Goal: Task Accomplishment & Management: Manage account settings

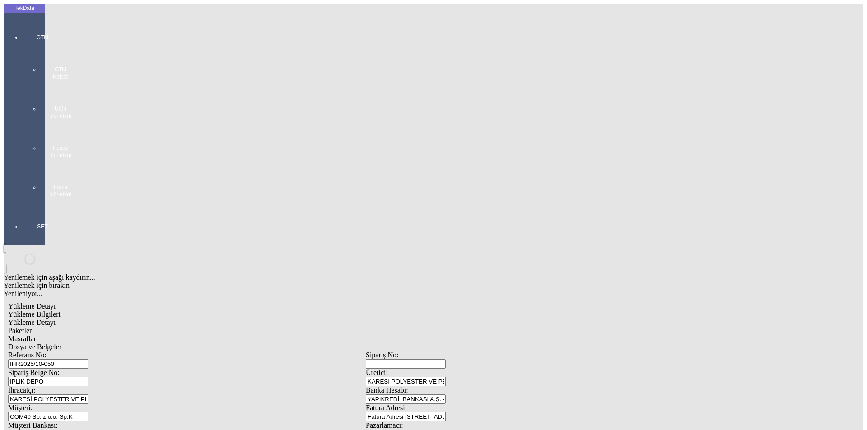
click at [29, 29] on div "GTM GTM Kokpit Ürün Yönetimi Hesap Yönetimi İhracat Yönetimi" at bounding box center [43, 112] width 42 height 189
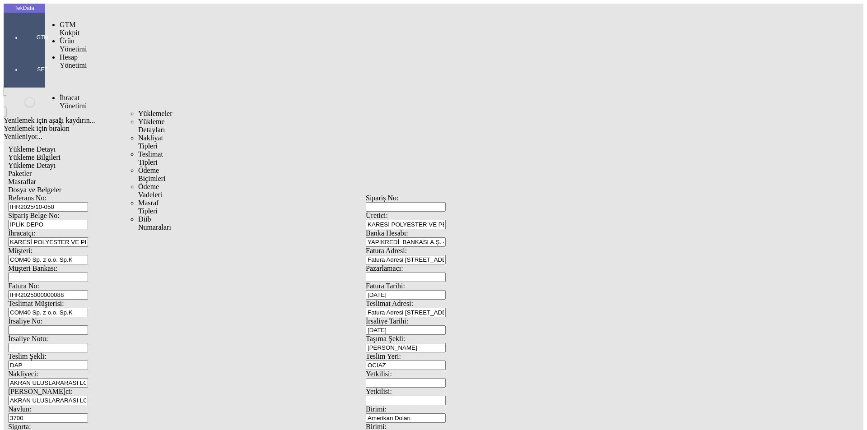
click at [68, 94] on span "İhracat Yönetimi" at bounding box center [73, 102] width 27 height 16
click at [138, 110] on span "Yüklemeler" at bounding box center [155, 114] width 34 height 8
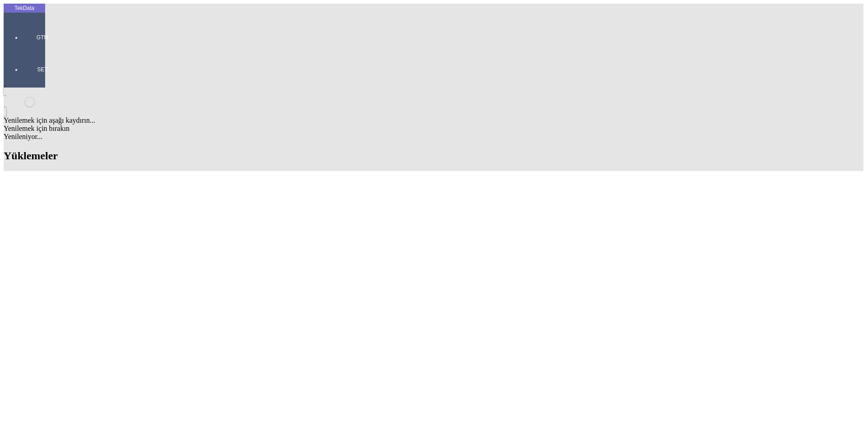
scroll to position [677, 0]
drag, startPoint x: 372, startPoint y: 246, endPoint x: 425, endPoint y: 244, distance: 52.4
copy tr "BDF2025000000506"
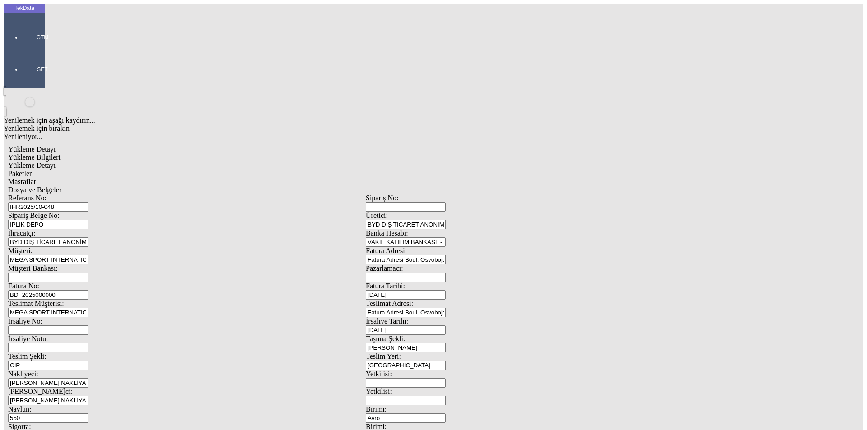
click at [88, 290] on input "BDF2025000000" at bounding box center [48, 294] width 80 height 9
drag, startPoint x: 799, startPoint y: 213, endPoint x: 86, endPoint y: 151, distance: 715.8
click at [86, 282] on div "Fatura No: BDF2025000000" at bounding box center [186, 291] width 357 height 18
paste input "BDF2025000000506"
type input "BDF2025000000507"
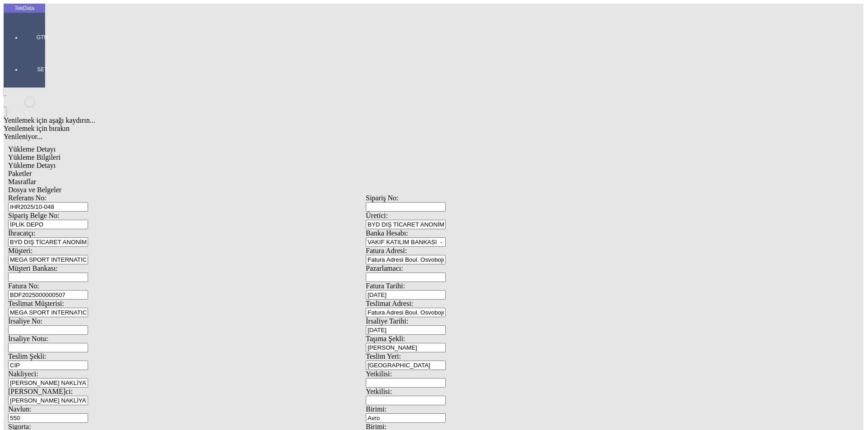
scroll to position [78, 0]
drag, startPoint x: 124, startPoint y: 190, endPoint x: 95, endPoint y: 190, distance: 29.3
click at [95, 405] on div "Navlun: 550" at bounding box center [186, 414] width 357 height 18
type input "500"
type input "5"
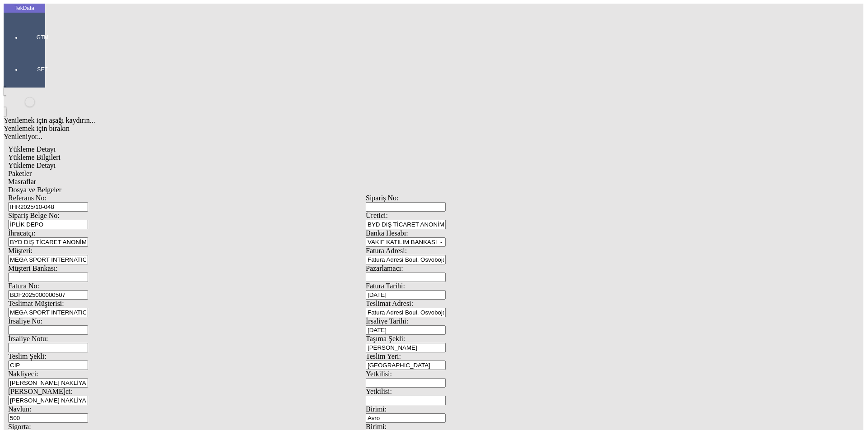
drag, startPoint x: 549, startPoint y: 348, endPoint x: 402, endPoint y: 367, distance: 148.3
click at [405, 366] on div "Referans No: [STREET_ADDRESS] DEPO Üretici: BYD DIŞ TİCARET ANONİM ŞİRKETİ İhra…" at bounding box center [365, 405] width 715 height 422
type input "2159.79"
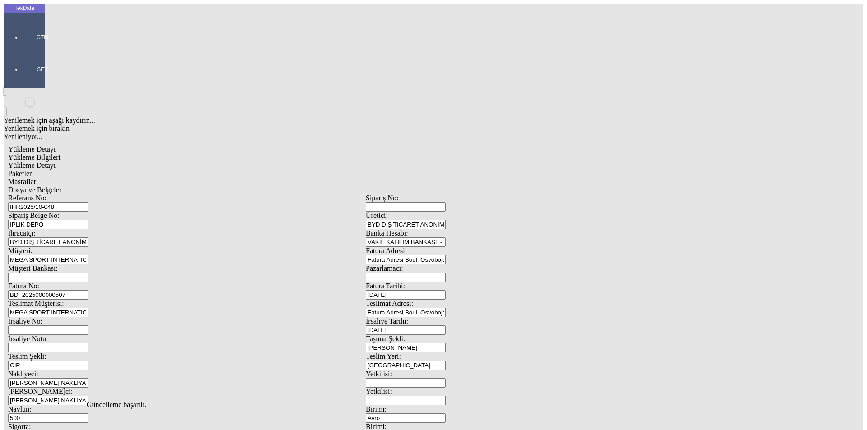
click at [56, 162] on span "Yükleme Detayı" at bounding box center [31, 166] width 47 height 8
drag, startPoint x: 141, startPoint y: 183, endPoint x: 44, endPoint y: 185, distance: 96.6
type input "2159.79"
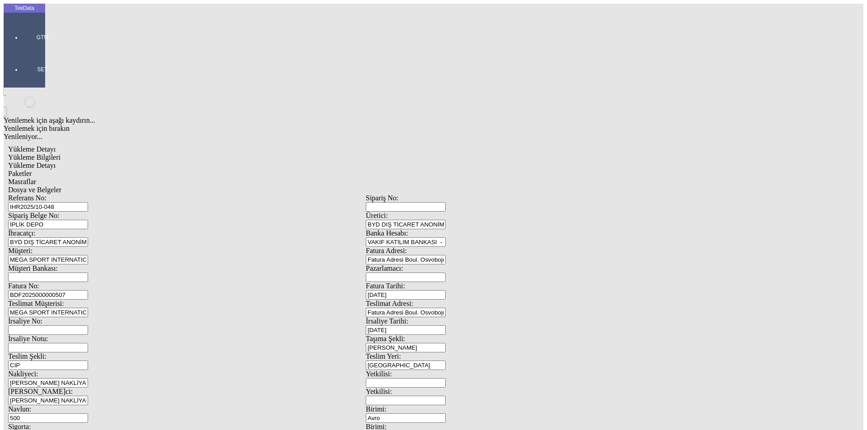
click at [32, 170] on span "Paketler" at bounding box center [19, 174] width 23 height 8
click at [267, 178] on div "Masraflar" at bounding box center [365, 182] width 715 height 8
click at [61, 186] on span "Dosya ve Belgeler" at bounding box center [34, 190] width 53 height 8
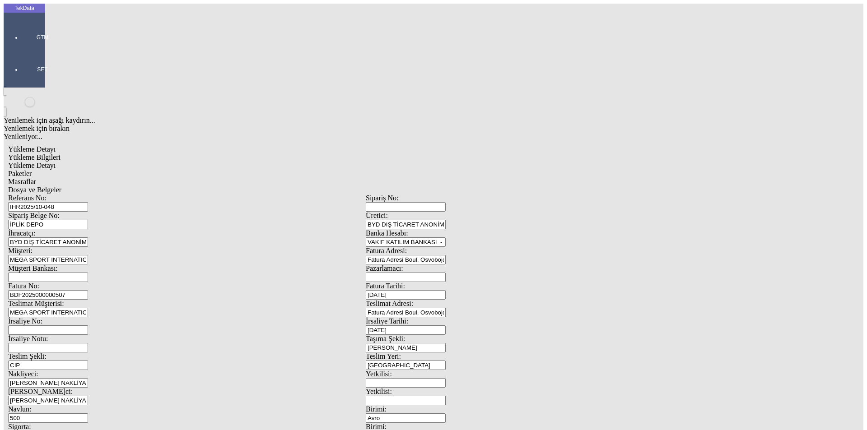
click at [60, 153] on span "Yükleme Bilgileri" at bounding box center [34, 157] width 52 height 8
click at [61, 186] on span "Dosya ve Belgeler" at bounding box center [34, 190] width 53 height 8
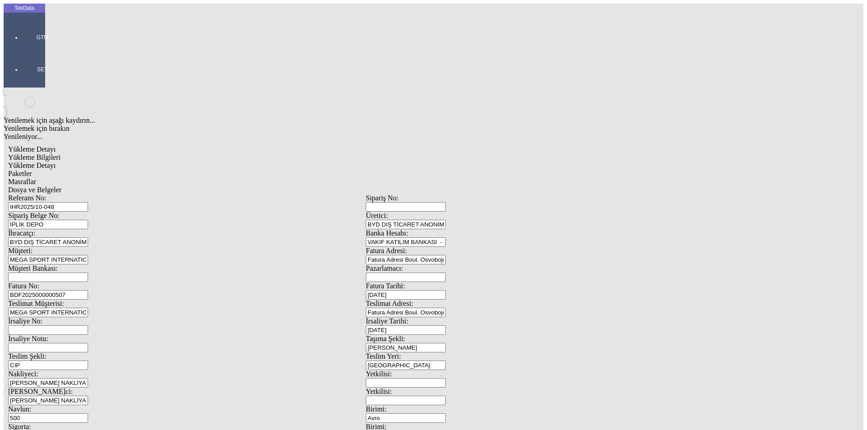
click at [60, 153] on span "Yükleme Bilgileri" at bounding box center [34, 157] width 52 height 8
drag, startPoint x: 173, startPoint y: 65, endPoint x: 49, endPoint y: 65, distance: 124.1
drag, startPoint x: 184, startPoint y: 150, endPoint x: 88, endPoint y: 150, distance: 96.1
click at [88, 282] on div "Fatura No: BDF2025000000507" at bounding box center [186, 291] width 357 height 18
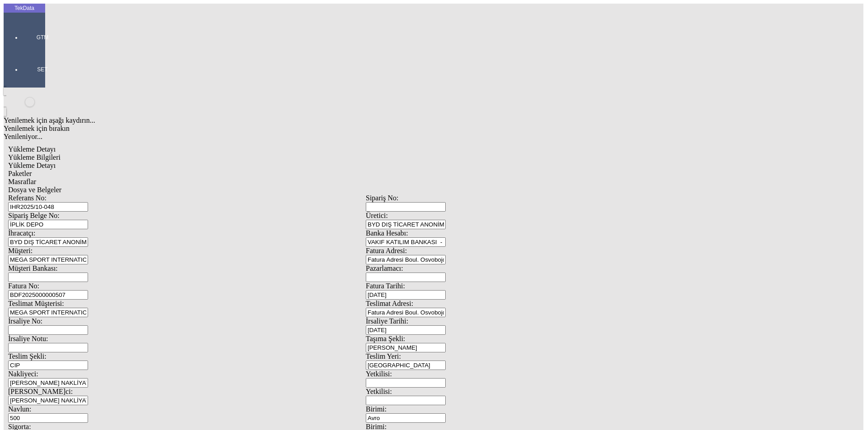
click at [56, 162] on span "Yükleme Detayı" at bounding box center [31, 166] width 47 height 8
click at [61, 186] on span "Dosya ve Belgeler" at bounding box center [34, 190] width 53 height 8
click at [60, 153] on span "Yükleme Bilgileri" at bounding box center [34, 157] width 52 height 8
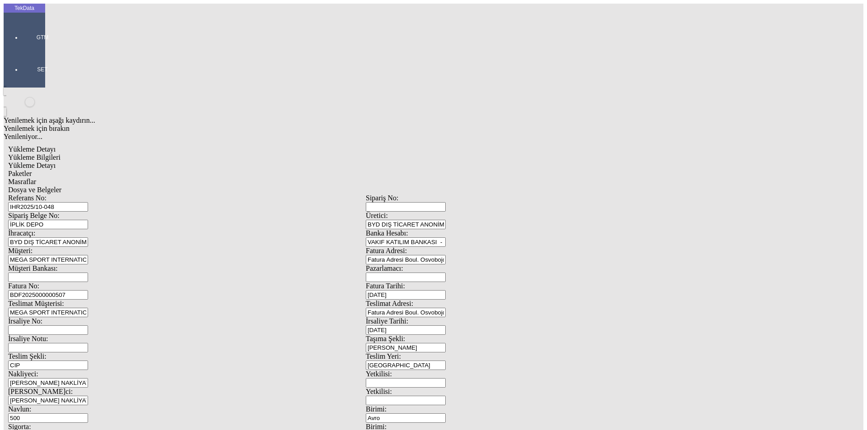
click at [61, 186] on span "Dosya ve Belgeler" at bounding box center [34, 190] width 53 height 8
drag, startPoint x: 157, startPoint y: 332, endPoint x: 137, endPoint y: 62, distance: 270.1
click at [60, 153] on span "Yükleme Bilgileri" at bounding box center [34, 157] width 52 height 8
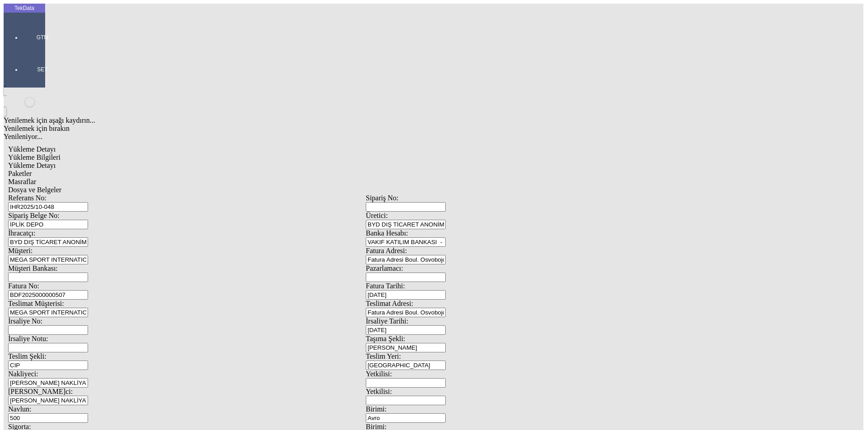
drag, startPoint x: 181, startPoint y: 66, endPoint x: 49, endPoint y: 64, distance: 132.3
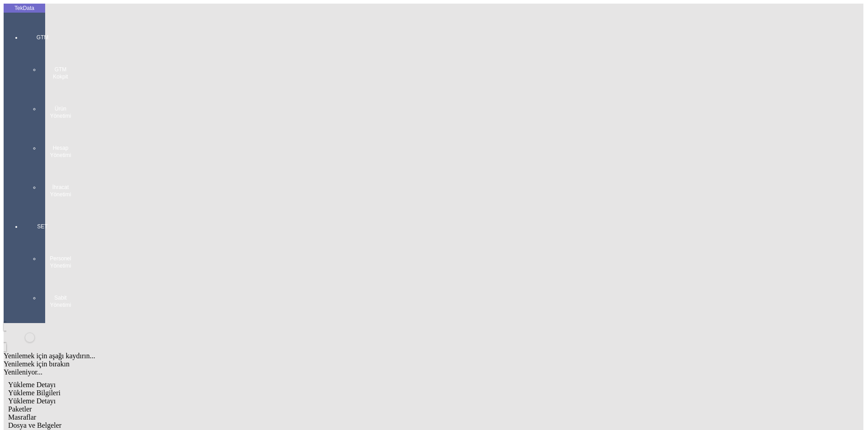
click at [23, 27] on div "GTM GTM Kokpit Ürün Yönetimi Hesap Yönetimi İhracat Yönetimi" at bounding box center [43, 112] width 42 height 189
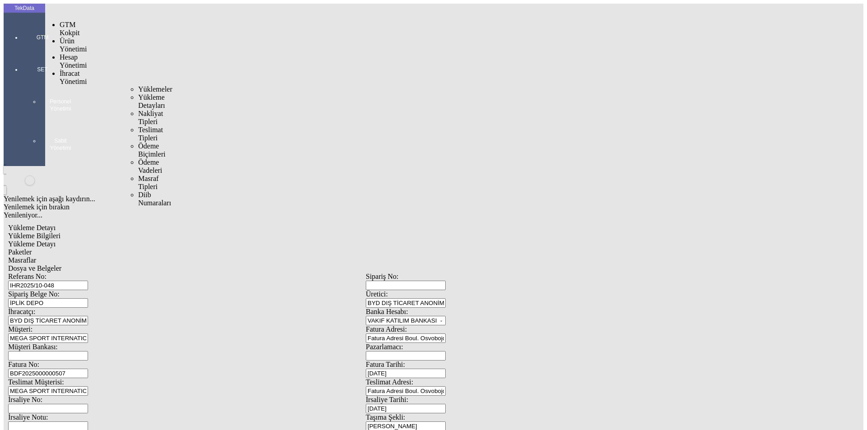
drag, startPoint x: 70, startPoint y: 53, endPoint x: 88, endPoint y: 52, distance: 18.1
click at [71, 70] on span "İhracat Yönetimi" at bounding box center [73, 78] width 27 height 16
click at [138, 85] on span "Yüklemeler" at bounding box center [155, 89] width 34 height 8
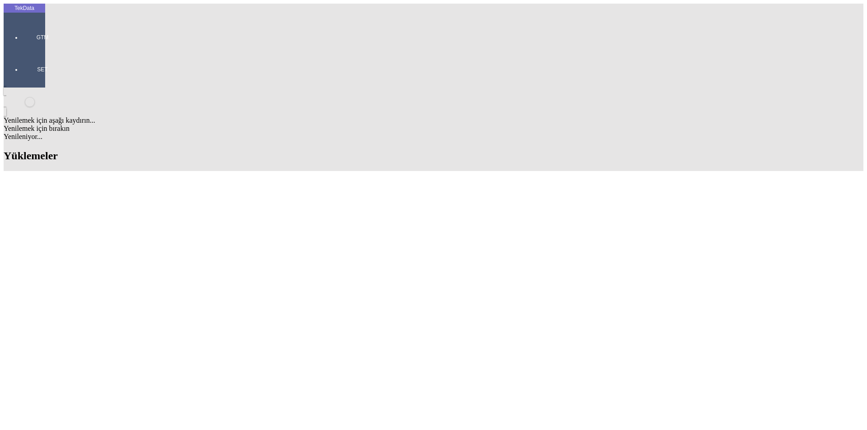
scroll to position [722, 0]
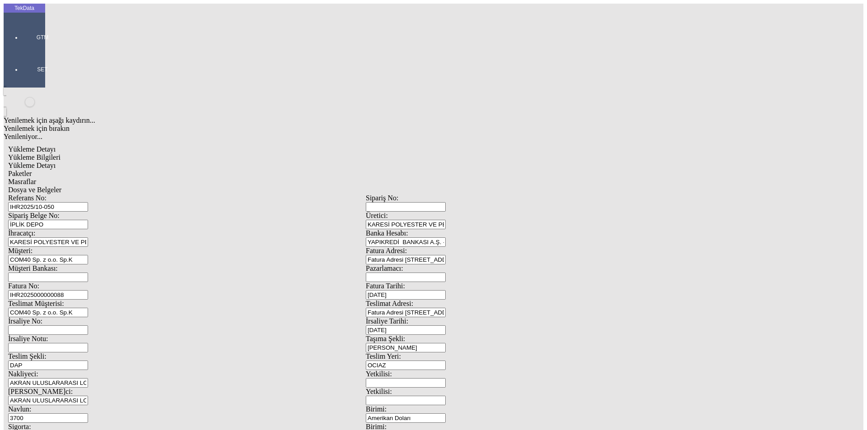
click at [88, 430] on input "50" at bounding box center [48, 435] width 80 height 9
drag, startPoint x: 144, startPoint y: 288, endPoint x: 109, endPoint y: 290, distance: 34.8
click at [110, 423] on div "Sigorta: 50" at bounding box center [186, 432] width 357 height 18
type input "35"
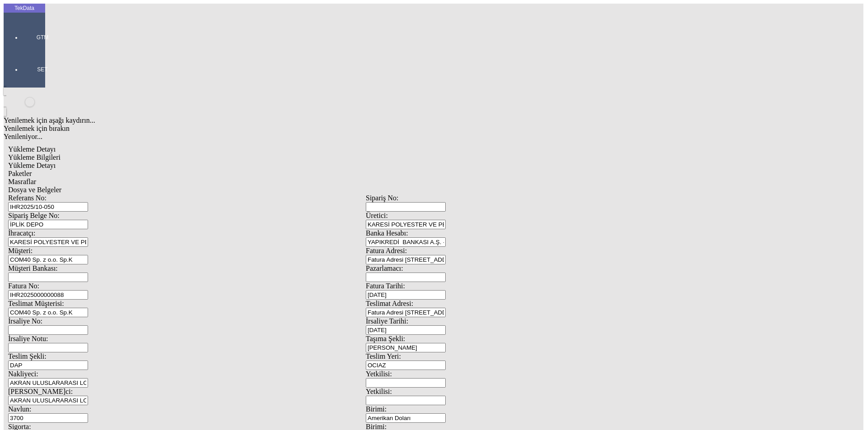
click at [61, 186] on span "Dosya ve Belgeler" at bounding box center [34, 190] width 53 height 8
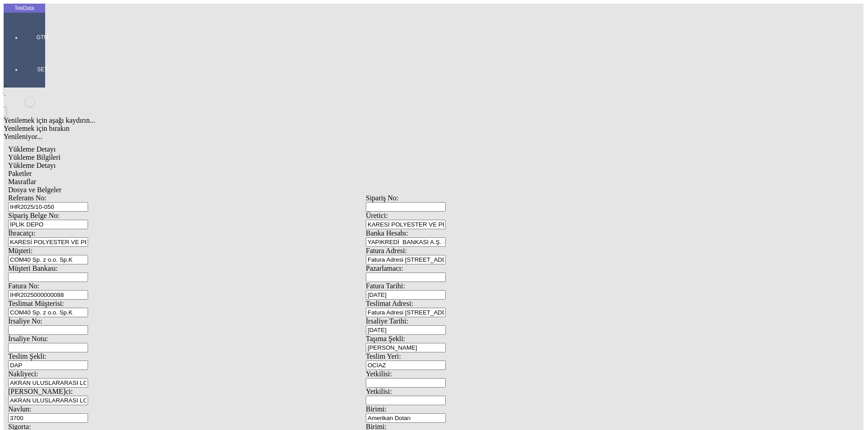
click at [61, 186] on span "Dosya ve Belgeler" at bounding box center [34, 190] width 53 height 8
click at [60, 153] on span "Yükleme Bilgileri" at bounding box center [34, 157] width 52 height 8
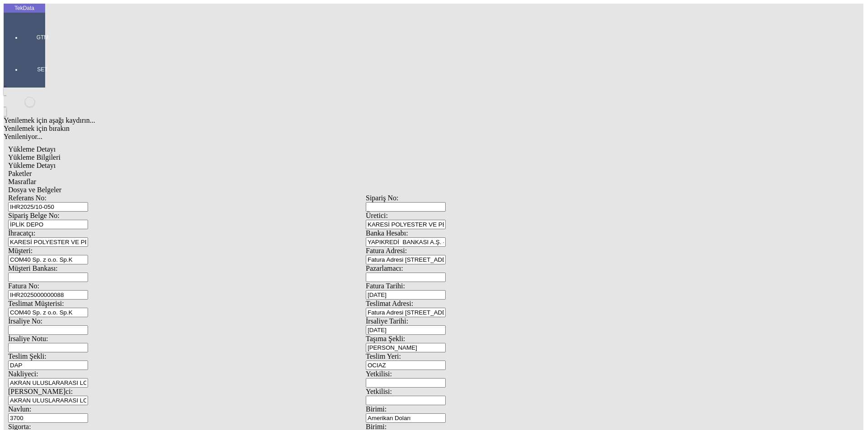
drag, startPoint x: 183, startPoint y: 68, endPoint x: 0, endPoint y: 57, distance: 183.1
click at [22, 32] on div "GTM" at bounding box center [43, 34] width 42 height 32
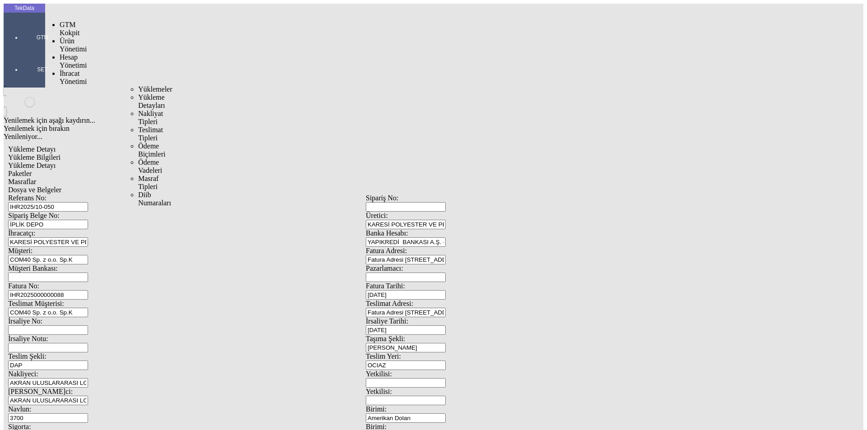
click at [83, 86] on div at bounding box center [71, 86] width 23 height 0
click at [138, 85] on span "Yüklemeler" at bounding box center [155, 89] width 34 height 8
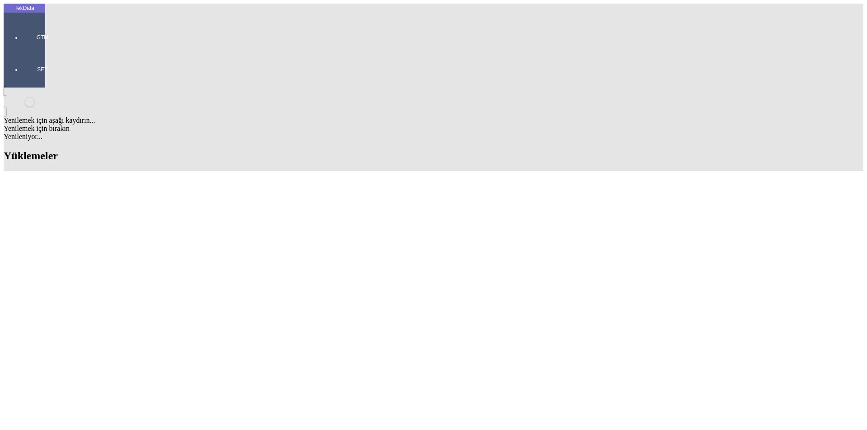
scroll to position [710, 0]
drag, startPoint x: 68, startPoint y: 178, endPoint x: 49, endPoint y: 180, distance: 19.0
copy td "IHR2025/10-048"
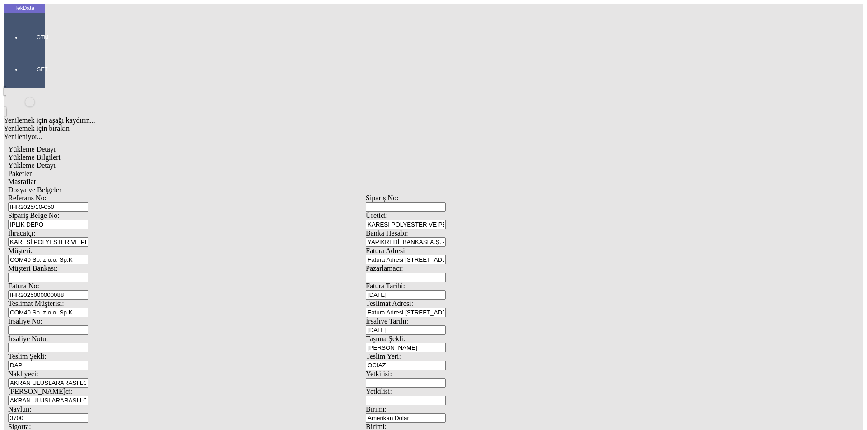
click at [88, 290] on input "IHR2025000000088" at bounding box center [48, 294] width 80 height 9
type input "IHR2025000000089"
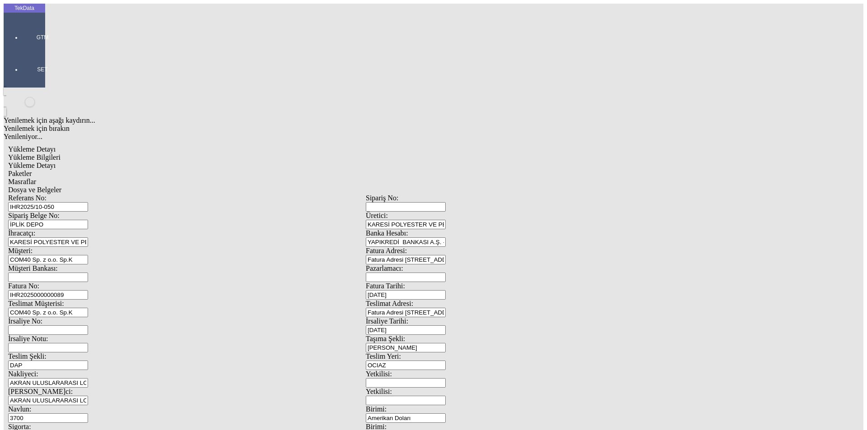
scroll to position [0, 0]
click at [61, 186] on span "Dosya ve Belgeler" at bounding box center [34, 190] width 53 height 8
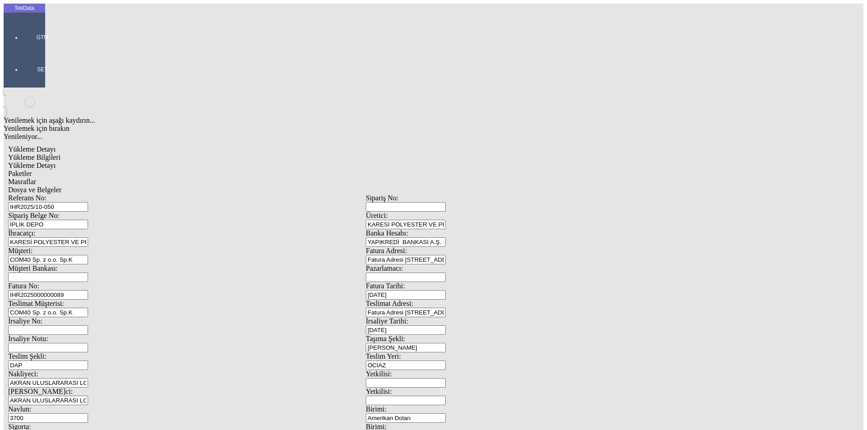
click at [61, 186] on span "Dosya ve Belgeler" at bounding box center [34, 190] width 53 height 8
